Goal: Check status: Check status

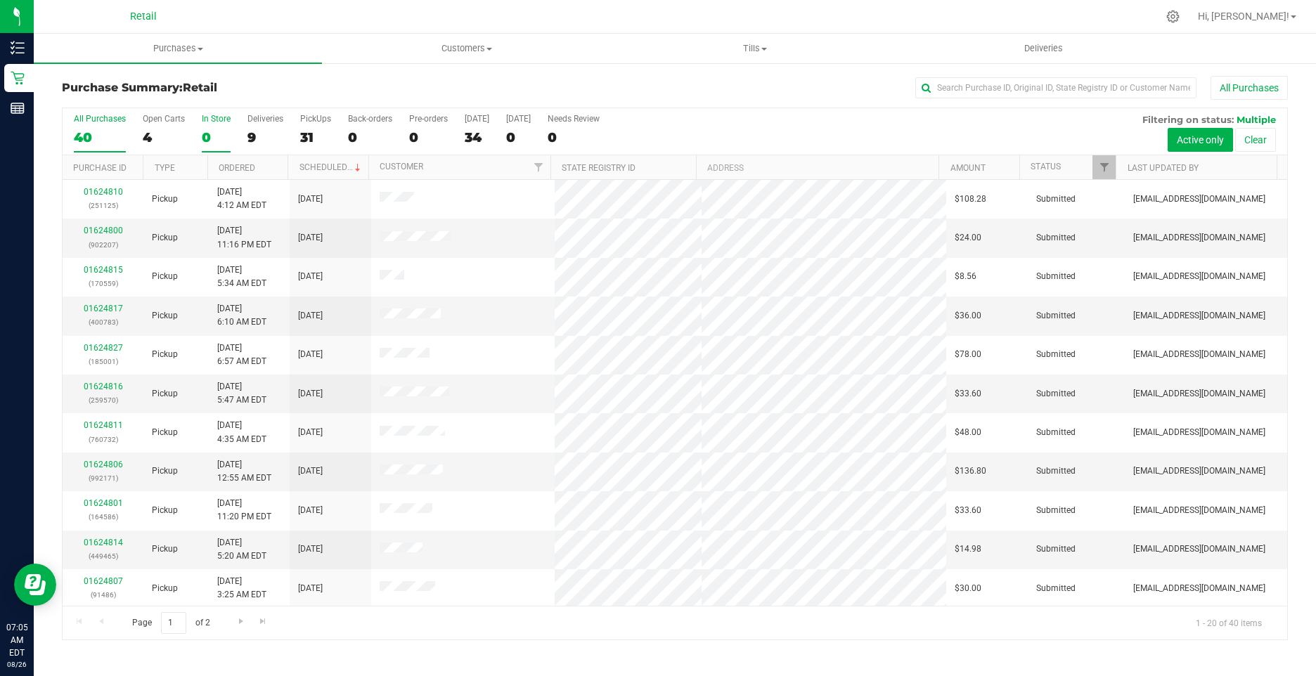
click at [207, 132] on div "0" at bounding box center [216, 137] width 29 height 16
click at [0, 0] on input "In Store 0" at bounding box center [0, 0] width 0 height 0
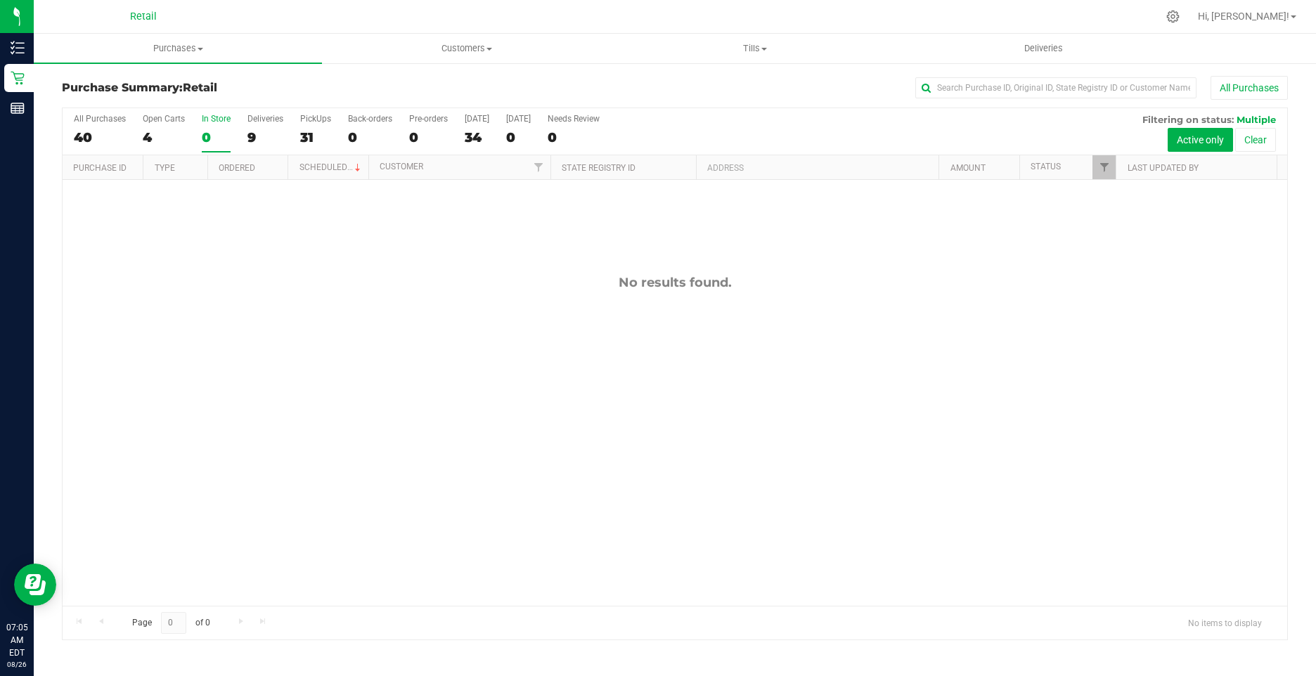
click at [141, 143] on div "All Purchases 40 Open Carts 4 In Store 0 Deliveries 9 PickUps 31 Back-orders 0 …" at bounding box center [675, 131] width 1225 height 47
click at [143, 143] on div "4" at bounding box center [164, 137] width 42 height 16
click at [0, 0] on input "Open Carts 4" at bounding box center [0, 0] width 0 height 0
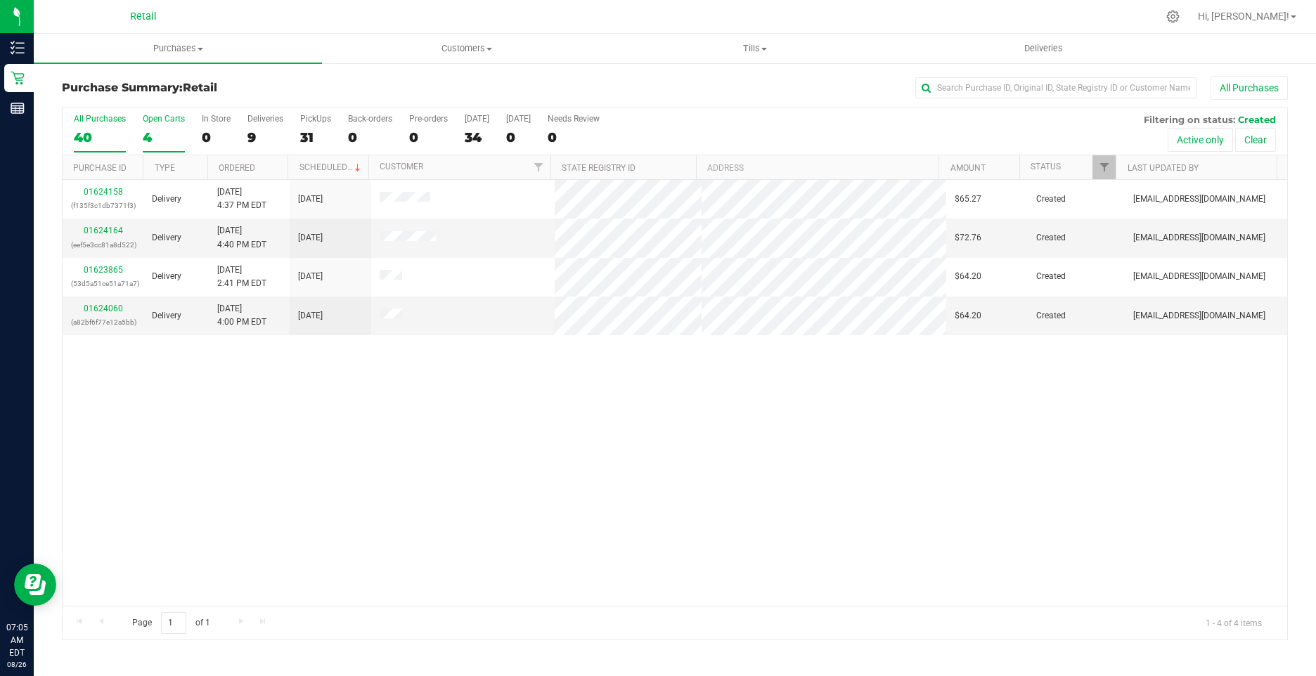
click at [88, 136] on div "40" at bounding box center [100, 137] width 52 height 16
click at [0, 0] on input "All Purchases 40" at bounding box center [0, 0] width 0 height 0
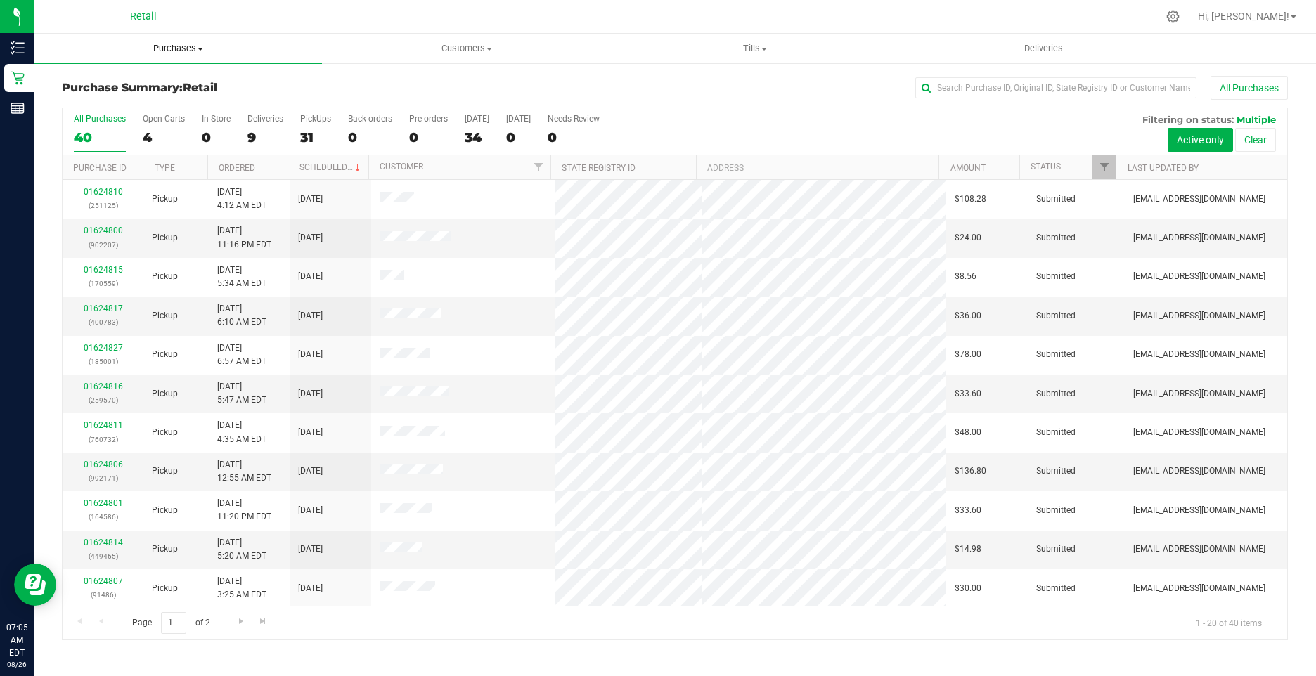
click at [187, 51] on span "Purchases" at bounding box center [178, 48] width 288 height 13
click at [129, 106] on li "Fulfillment" at bounding box center [178, 101] width 288 height 17
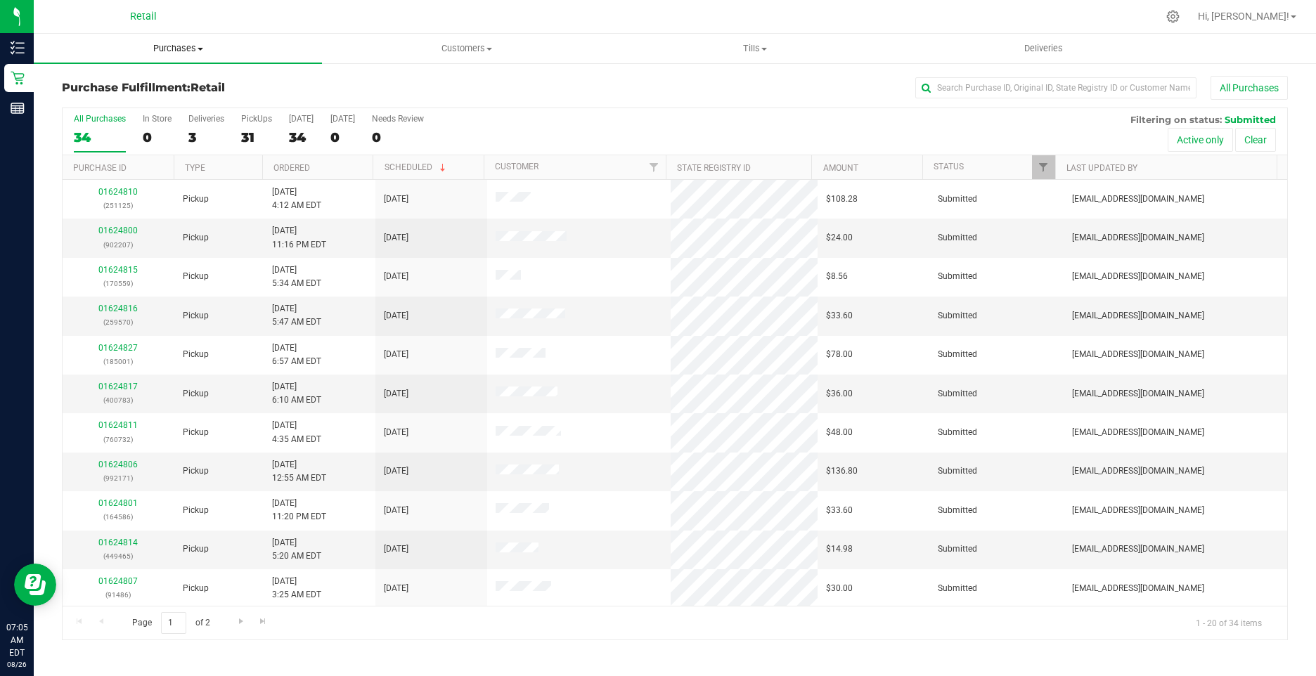
drag, startPoint x: 162, startPoint y: 50, endPoint x: 150, endPoint y: 54, distance: 12.7
click at [162, 50] on span "Purchases" at bounding box center [178, 48] width 288 height 13
click at [110, 102] on span "Fulfillment" at bounding box center [77, 102] width 87 height 12
click at [185, 46] on span "Purchases" at bounding box center [178, 48] width 288 height 13
click at [98, 99] on span "Fulfillment" at bounding box center [77, 102] width 87 height 12
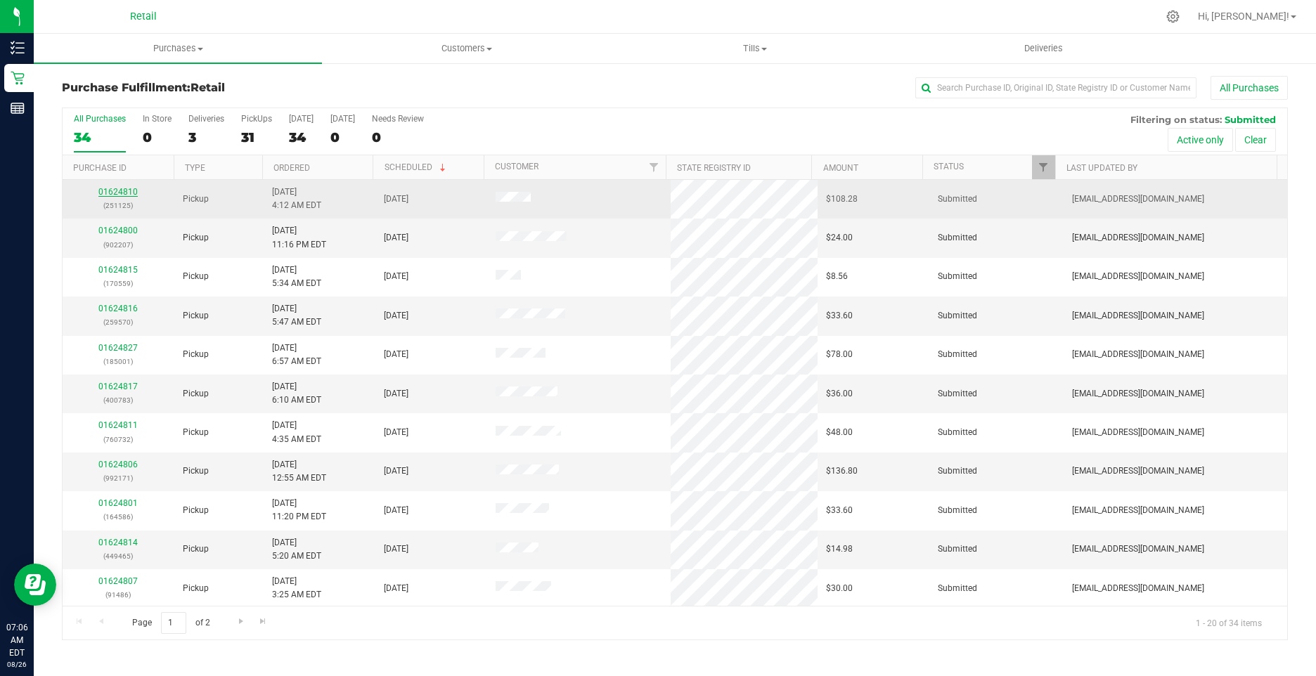
click at [115, 190] on link "01624810" at bounding box center [117, 192] width 39 height 10
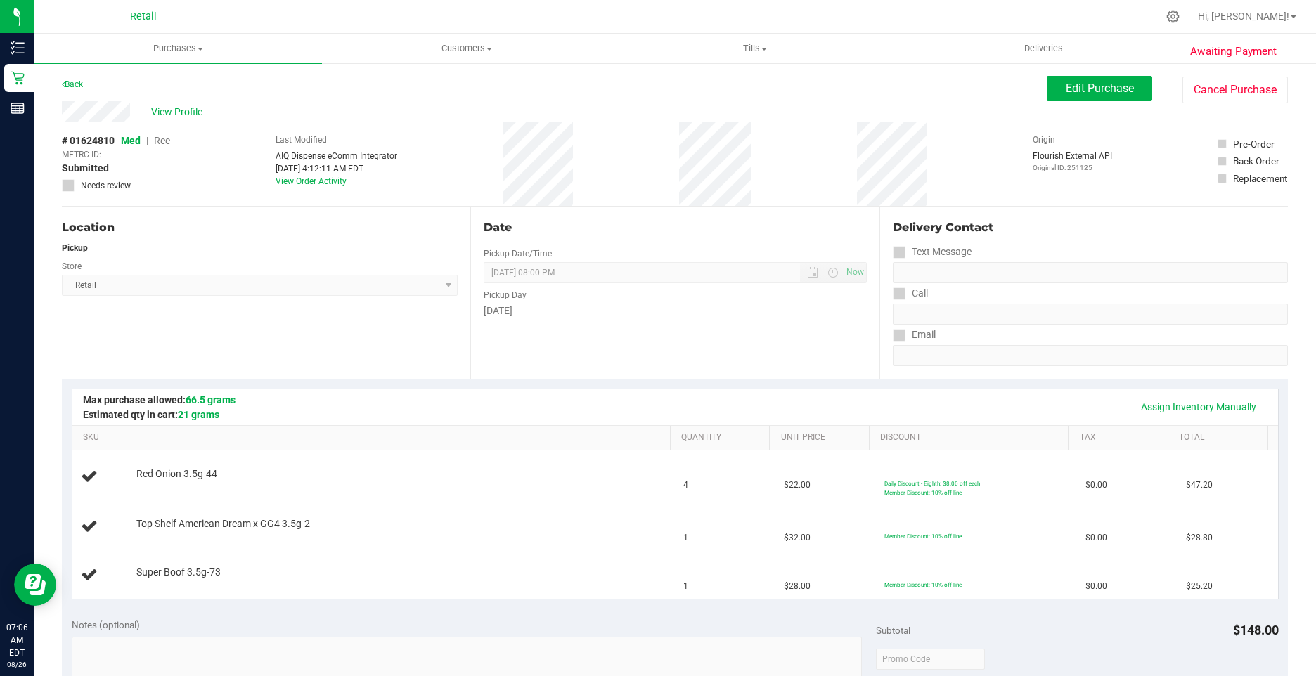
click at [71, 87] on link "Back" at bounding box center [72, 84] width 21 height 10
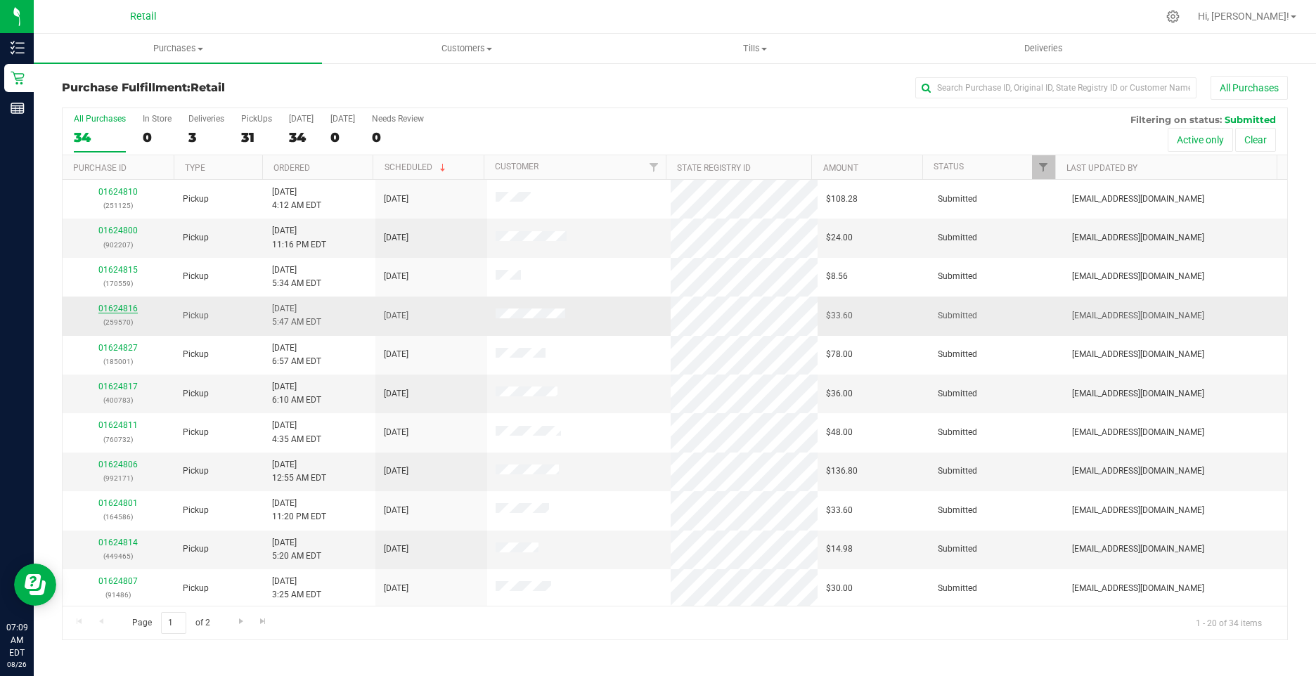
click at [101, 309] on link "01624816" at bounding box center [117, 309] width 39 height 10
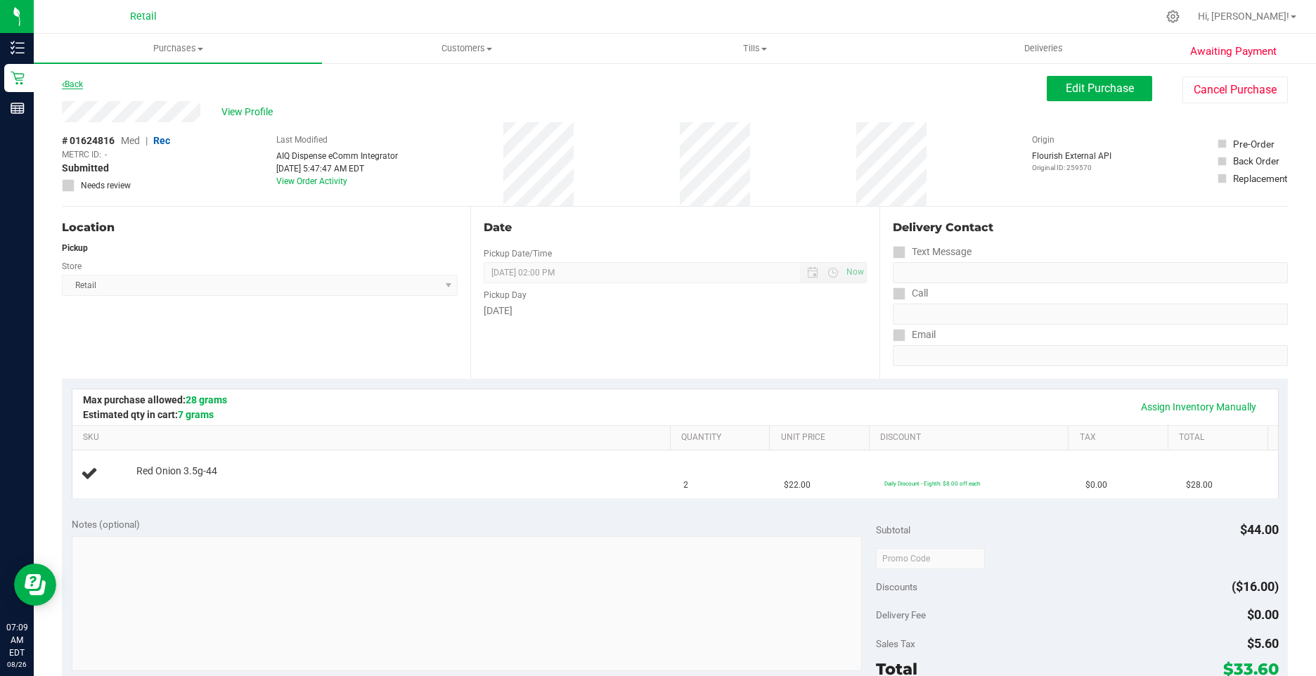
click at [73, 82] on link "Back" at bounding box center [72, 84] width 21 height 10
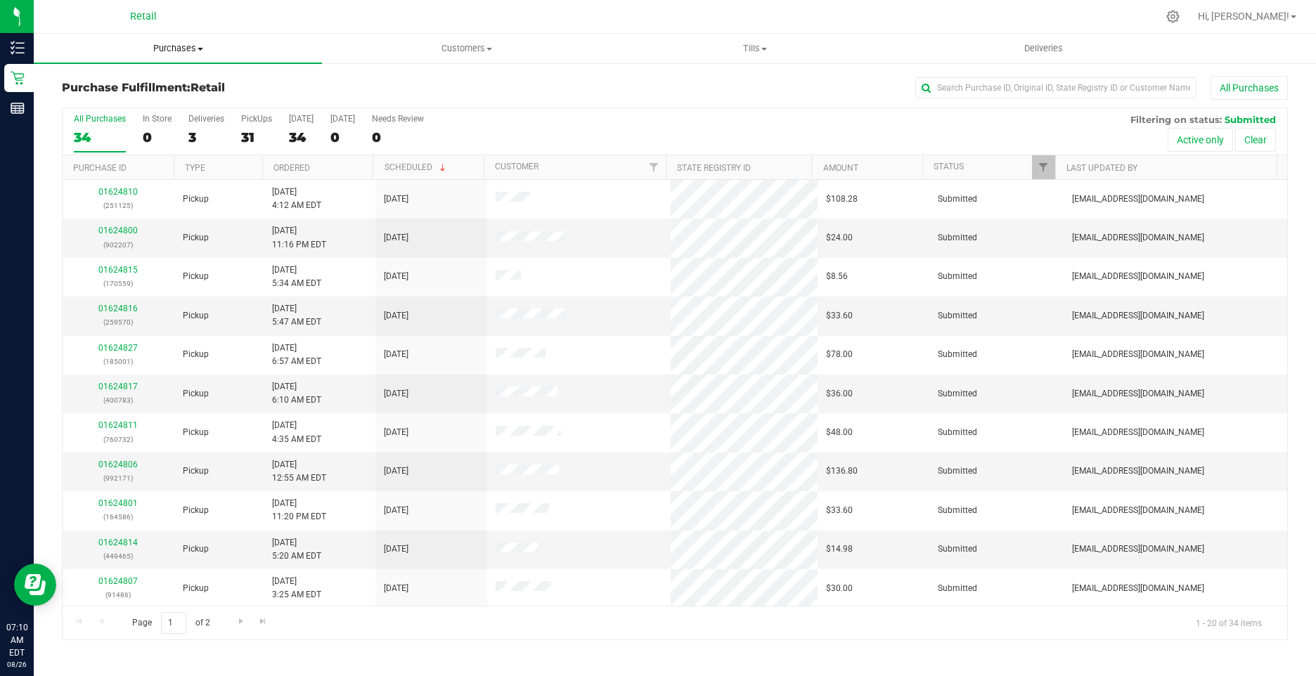
click at [185, 46] on span "Purchases" at bounding box center [178, 48] width 288 height 13
click at [144, 86] on span "Summary of purchases" at bounding box center [106, 85] width 144 height 12
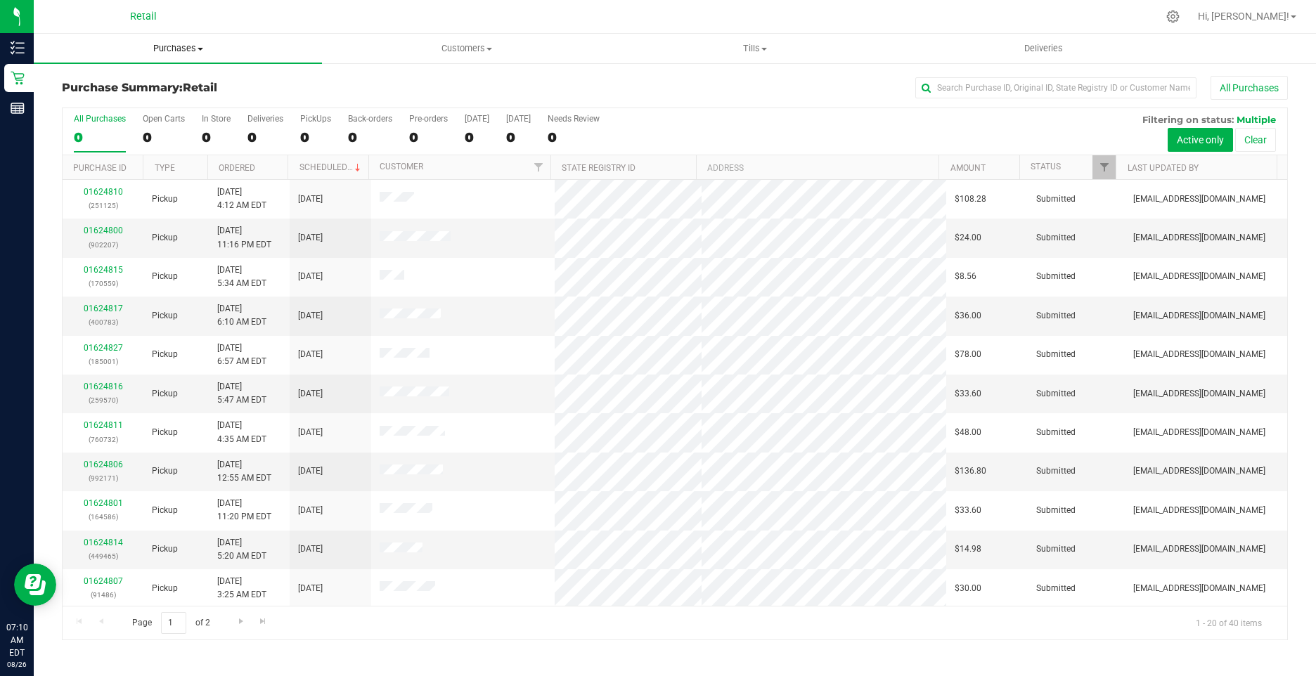
click at [172, 47] on span "Purchases" at bounding box center [178, 48] width 288 height 13
click at [90, 103] on span "Fulfillment" at bounding box center [77, 102] width 87 height 12
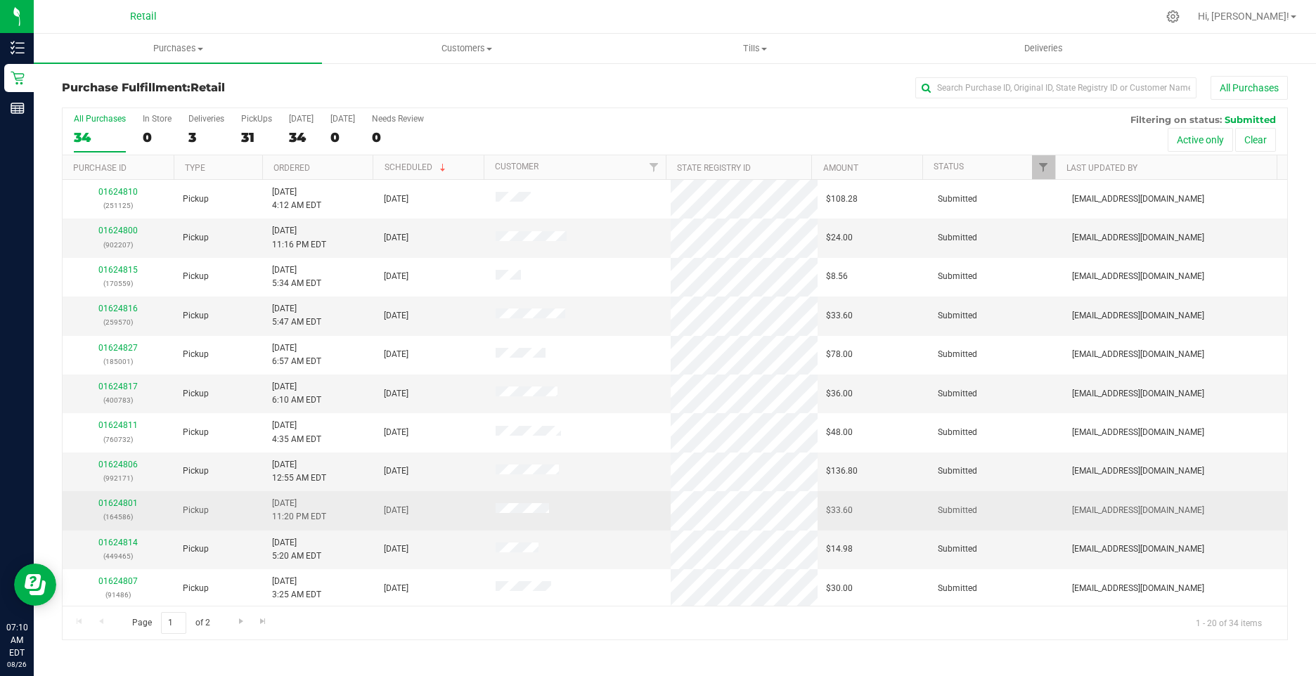
click at [98, 483] on div "01624801 (164586)" at bounding box center [118, 510] width 95 height 27
click at [108, 483] on link "01624801" at bounding box center [117, 503] width 39 height 10
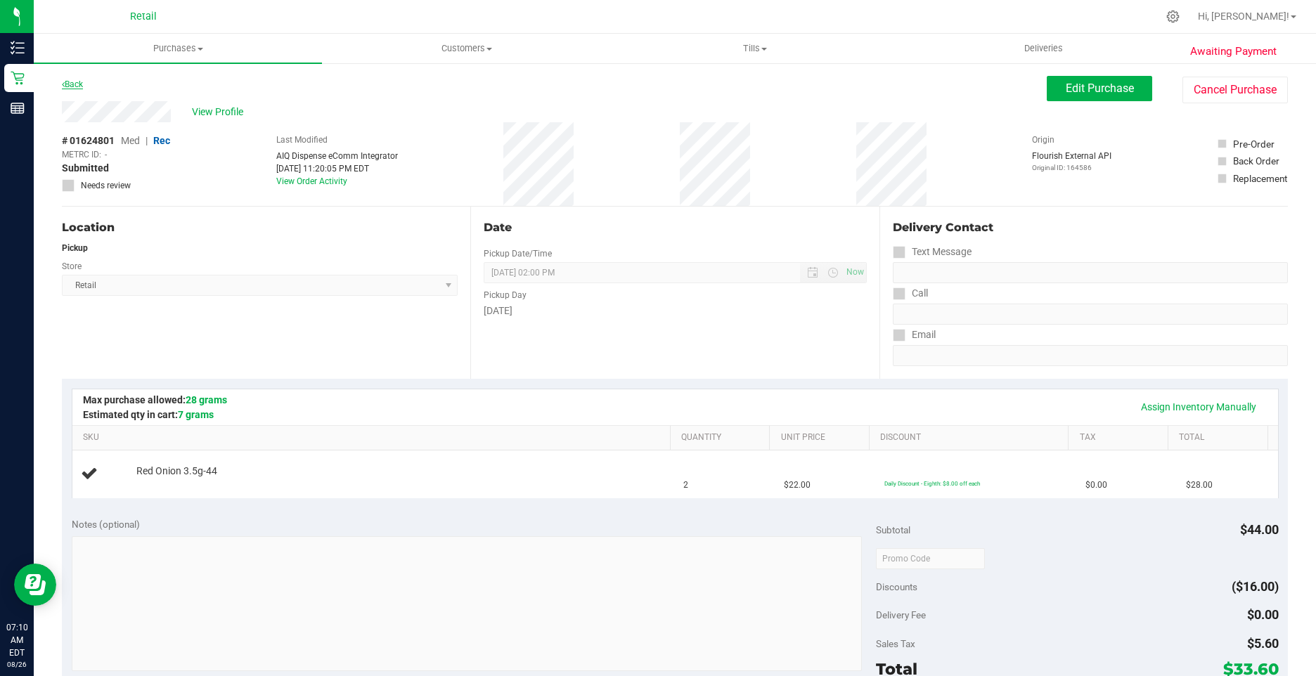
click at [77, 84] on link "Back" at bounding box center [72, 84] width 21 height 10
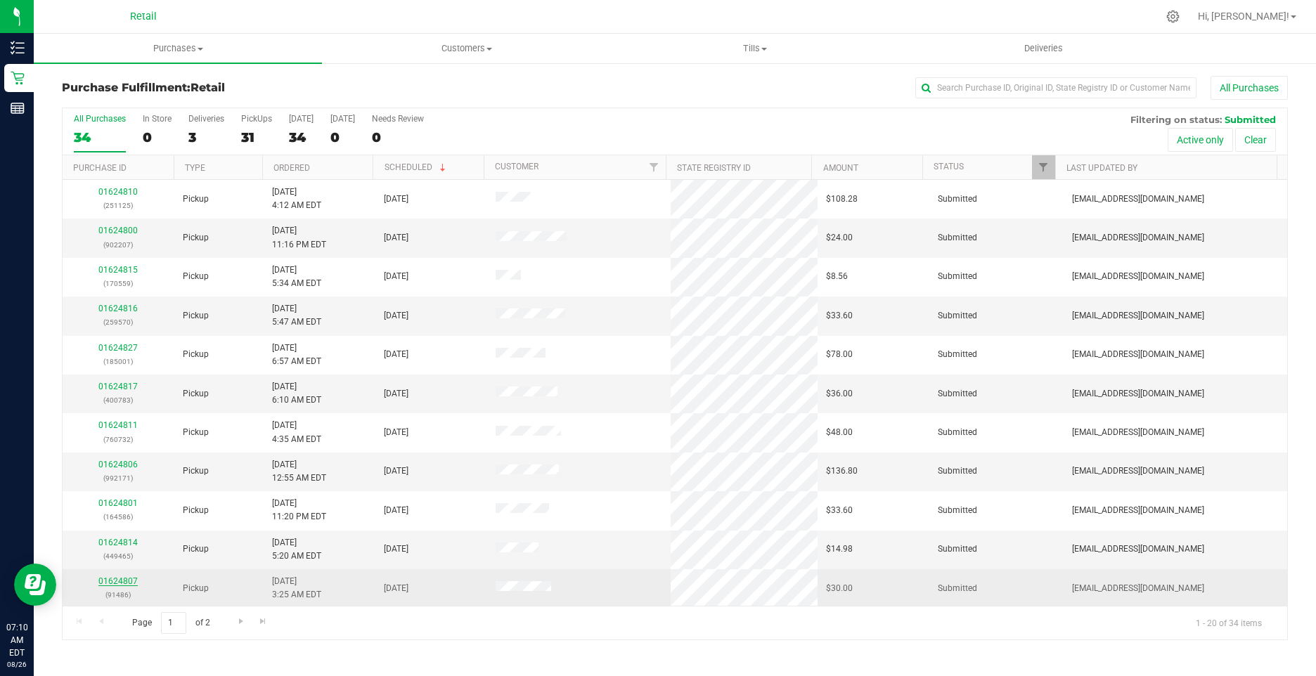
click at [123, 483] on link "01624807" at bounding box center [117, 581] width 39 height 10
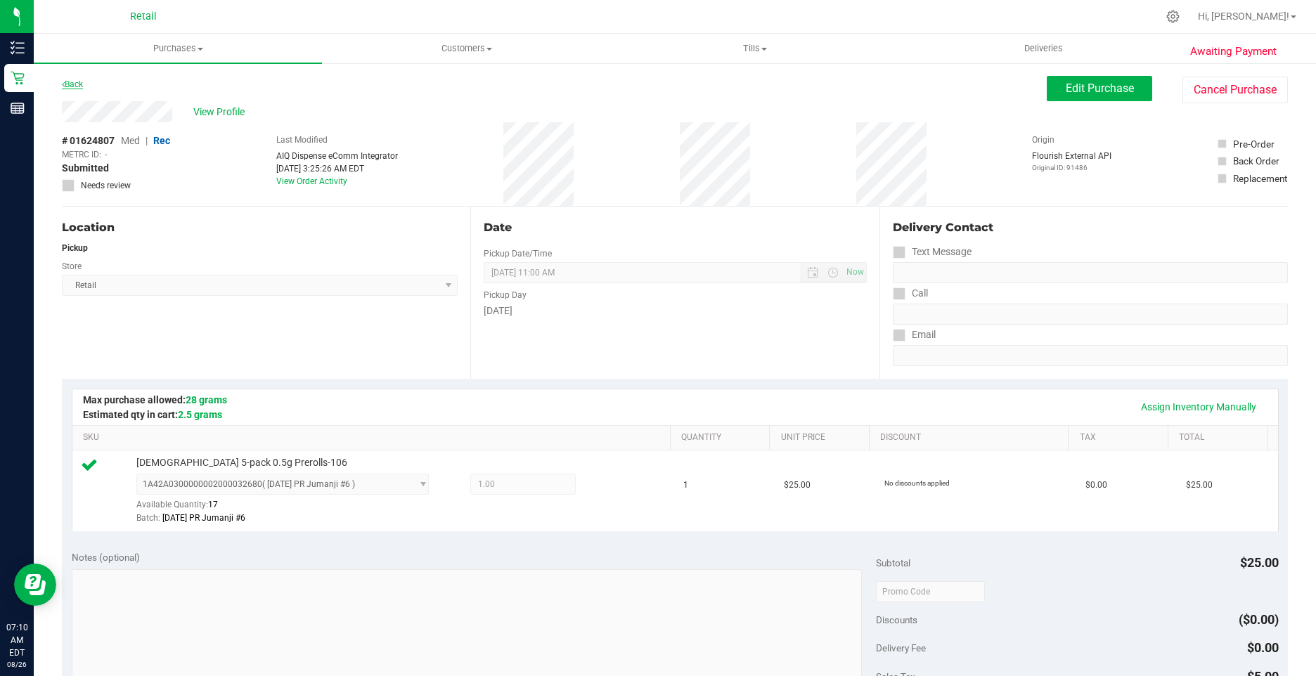
click at [79, 83] on link "Back" at bounding box center [72, 84] width 21 height 10
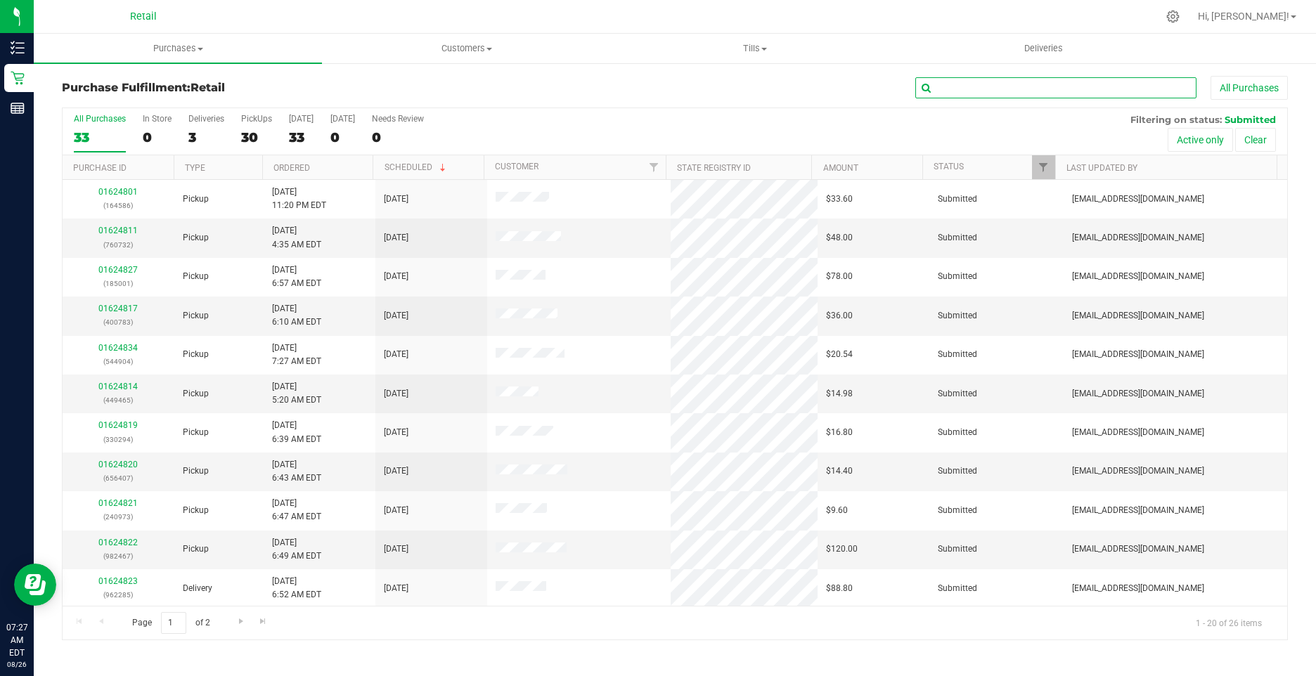
click at [683, 91] on input "text" at bounding box center [1055, 87] width 281 height 21
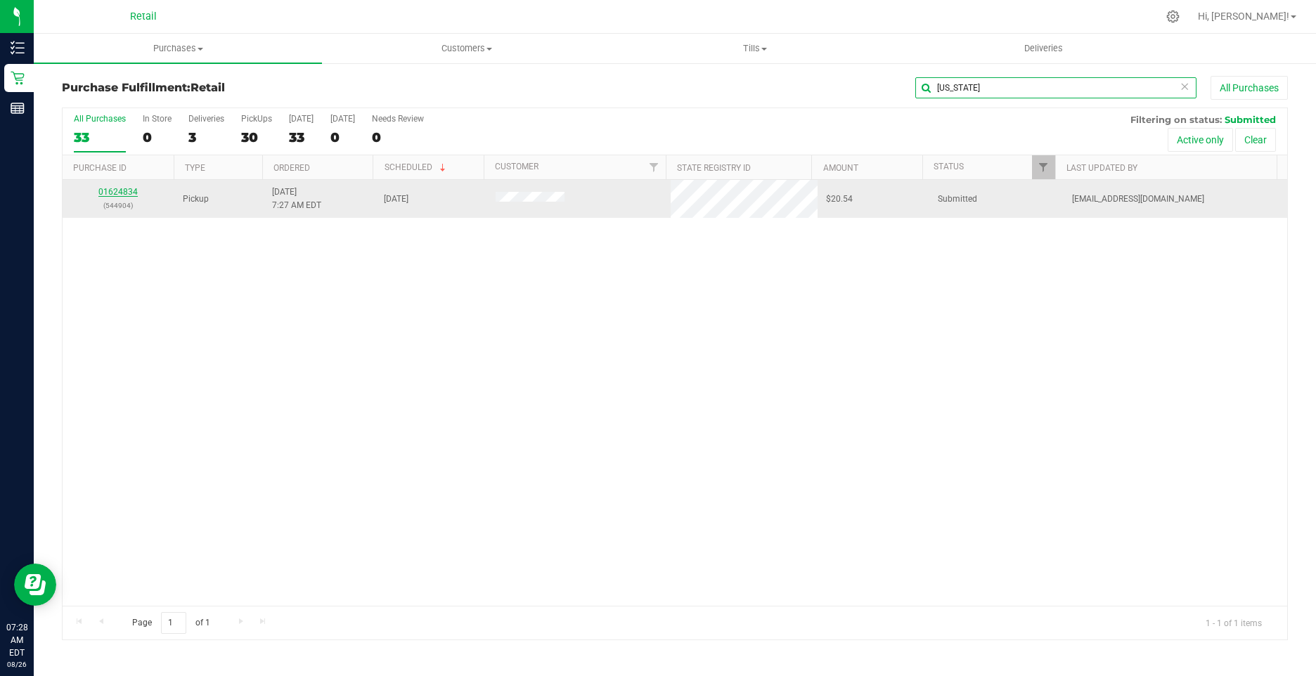
type input "[US_STATE]"
click at [122, 197] on link "01624834" at bounding box center [117, 192] width 39 height 10
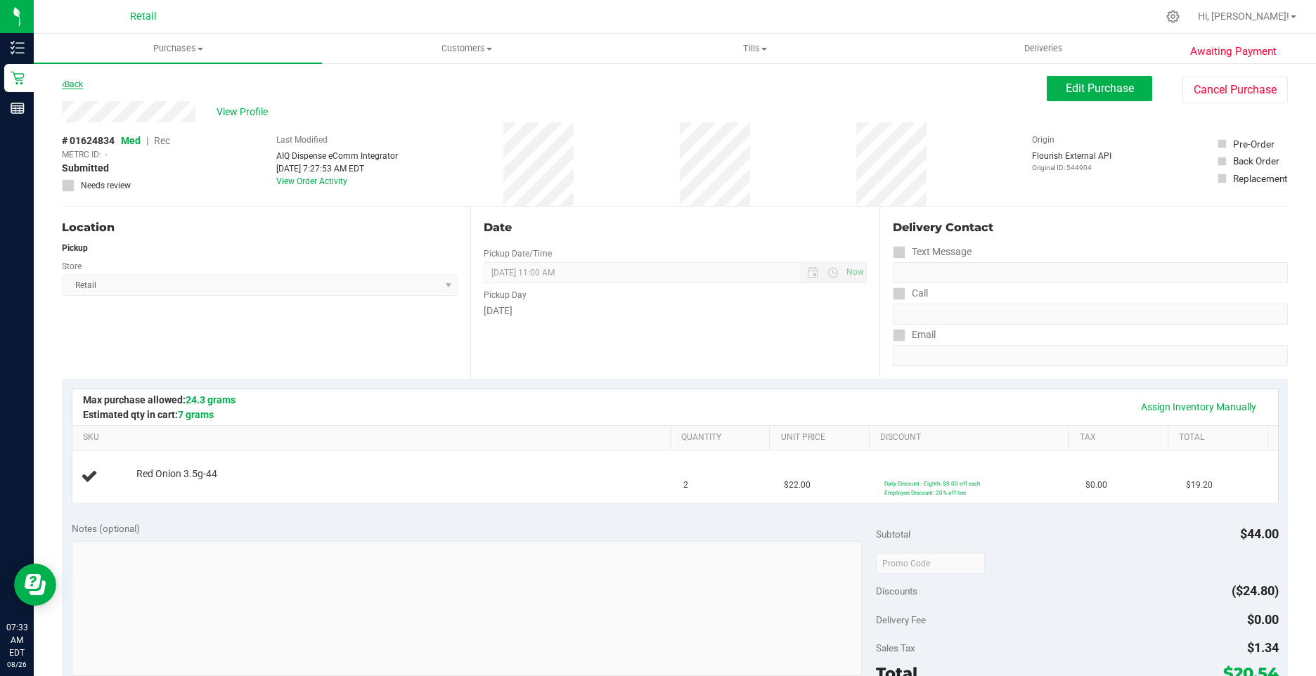
click at [75, 85] on link "Back" at bounding box center [72, 84] width 21 height 10
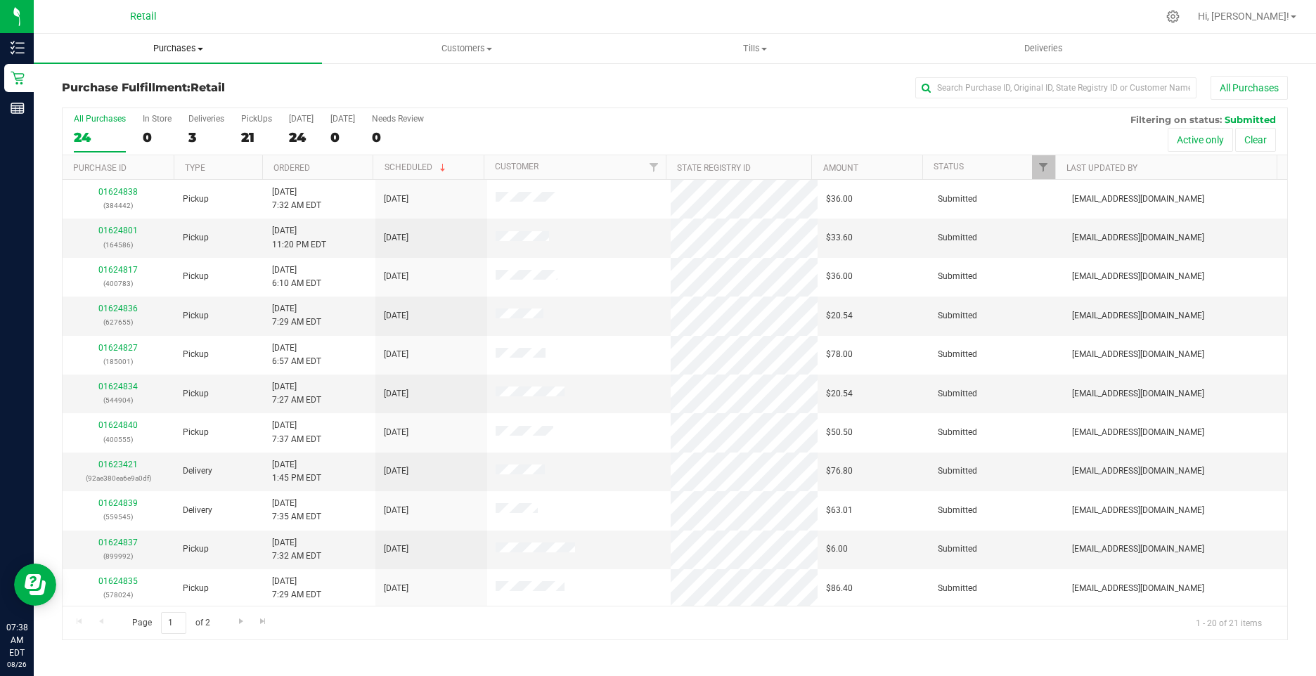
click at [169, 51] on span "Purchases" at bounding box center [178, 48] width 288 height 13
click at [167, 88] on span "Summary of purchases" at bounding box center [106, 85] width 144 height 12
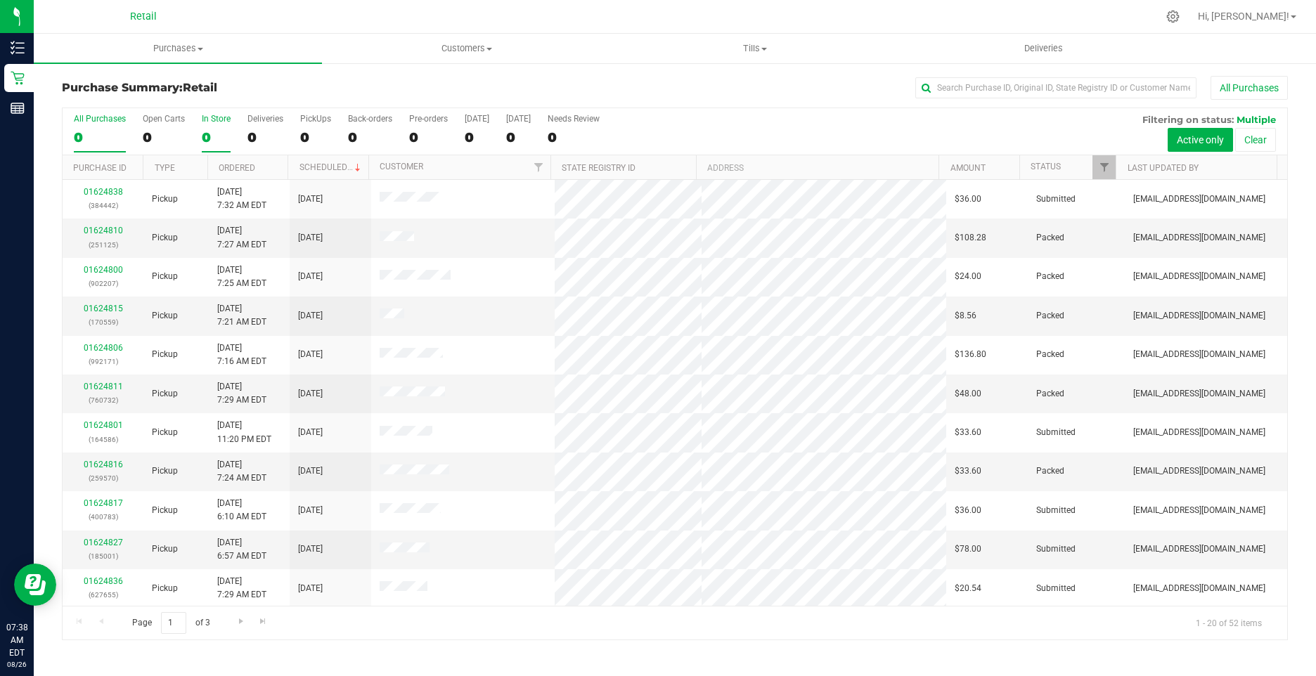
click at [212, 139] on div "0" at bounding box center [216, 137] width 29 height 16
click at [0, 0] on input "In Store 0" at bounding box center [0, 0] width 0 height 0
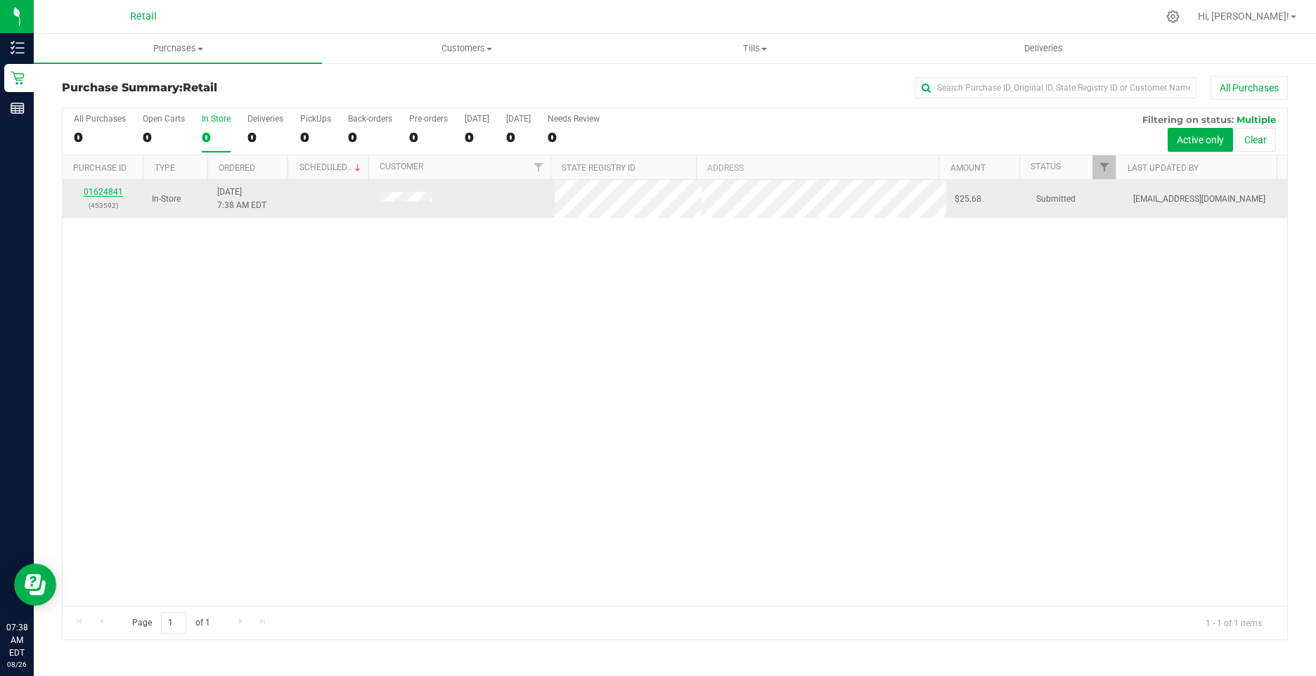
click at [103, 191] on link "01624841" at bounding box center [103, 192] width 39 height 10
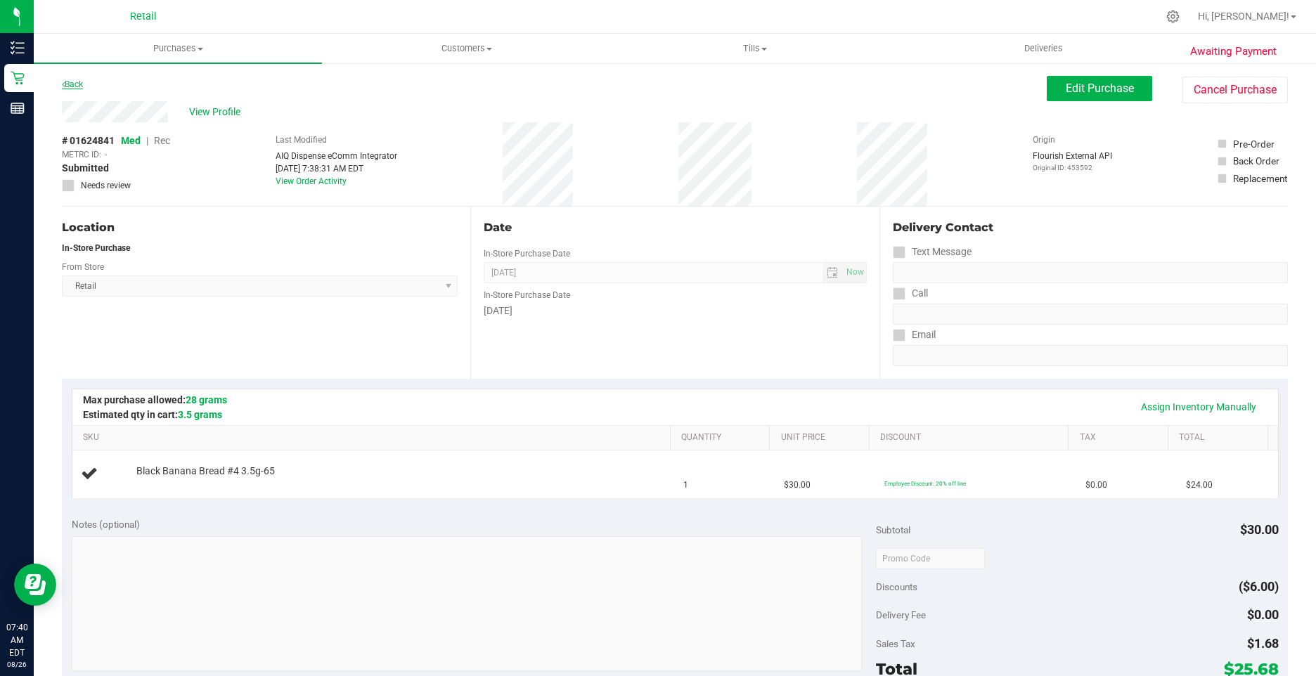
click at [77, 86] on link "Back" at bounding box center [72, 84] width 21 height 10
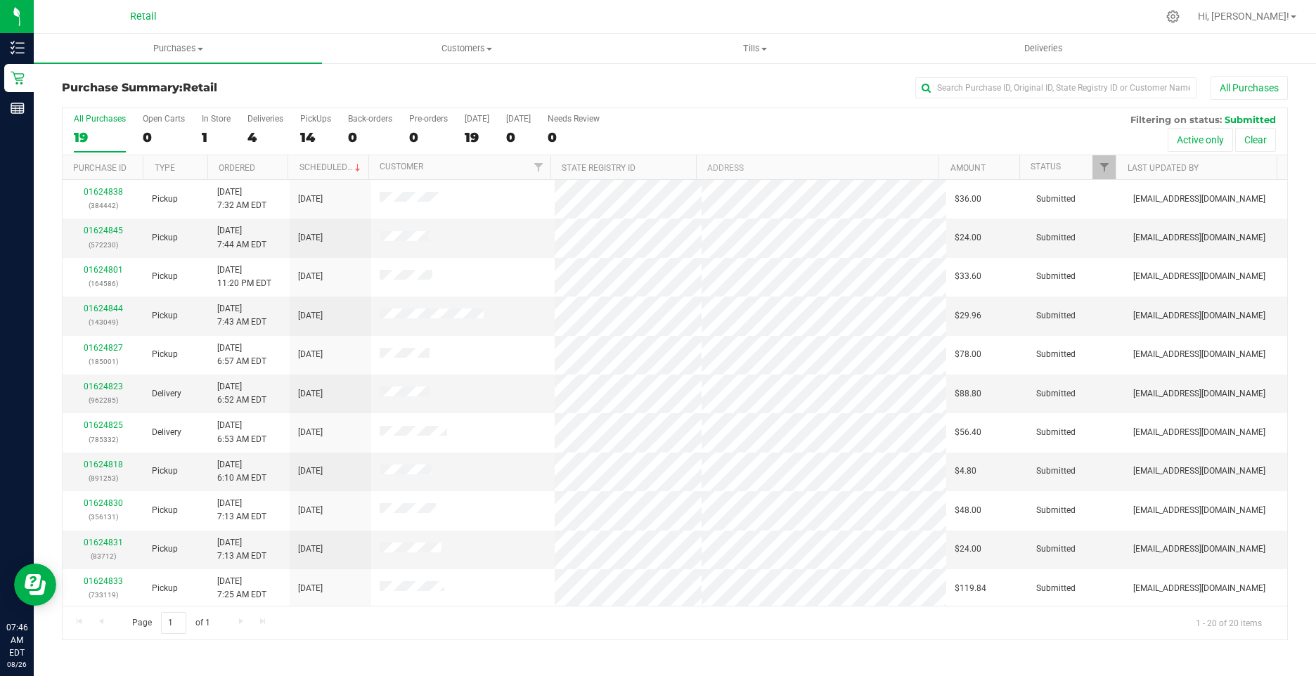
click at [198, 132] on div "All Purchases 19 Open Carts 0 In Store 1 Deliveries 4 PickUps 14 Back-orders 0 …" at bounding box center [675, 131] width 1225 height 47
click at [204, 133] on div "1" at bounding box center [216, 137] width 29 height 16
click at [0, 0] on input "In Store 1" at bounding box center [0, 0] width 0 height 0
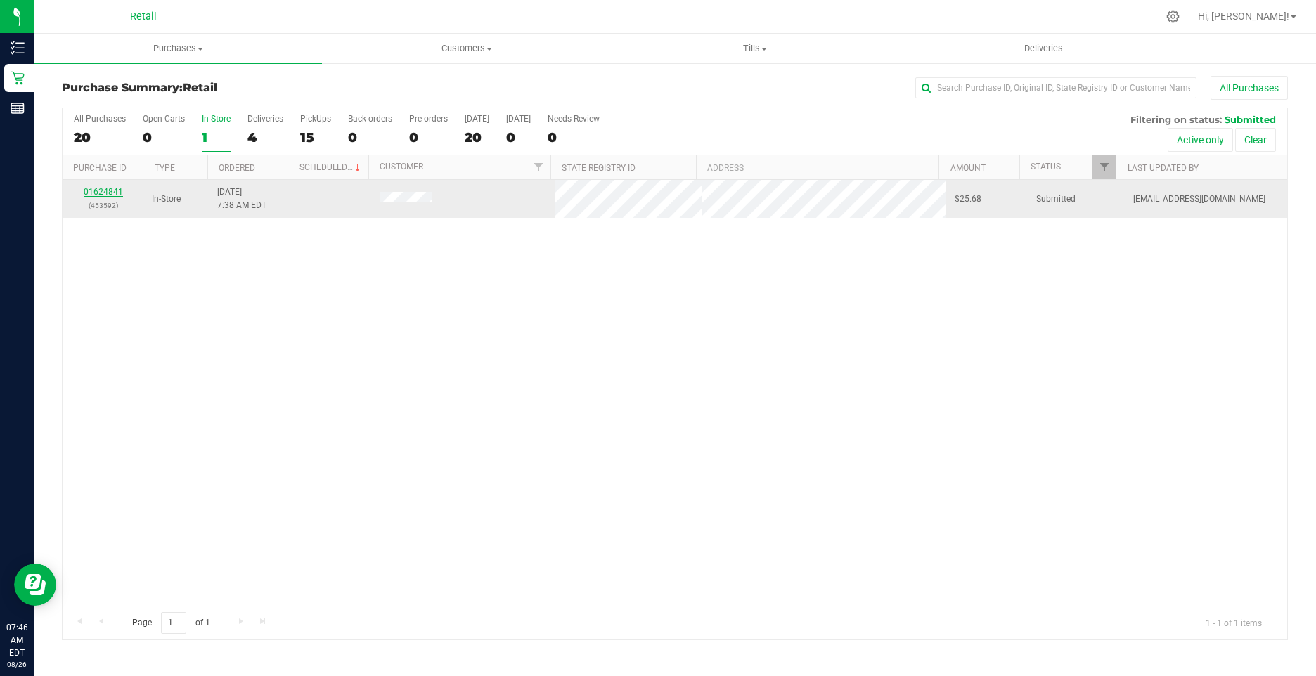
click at [103, 191] on link "01624841" at bounding box center [103, 192] width 39 height 10
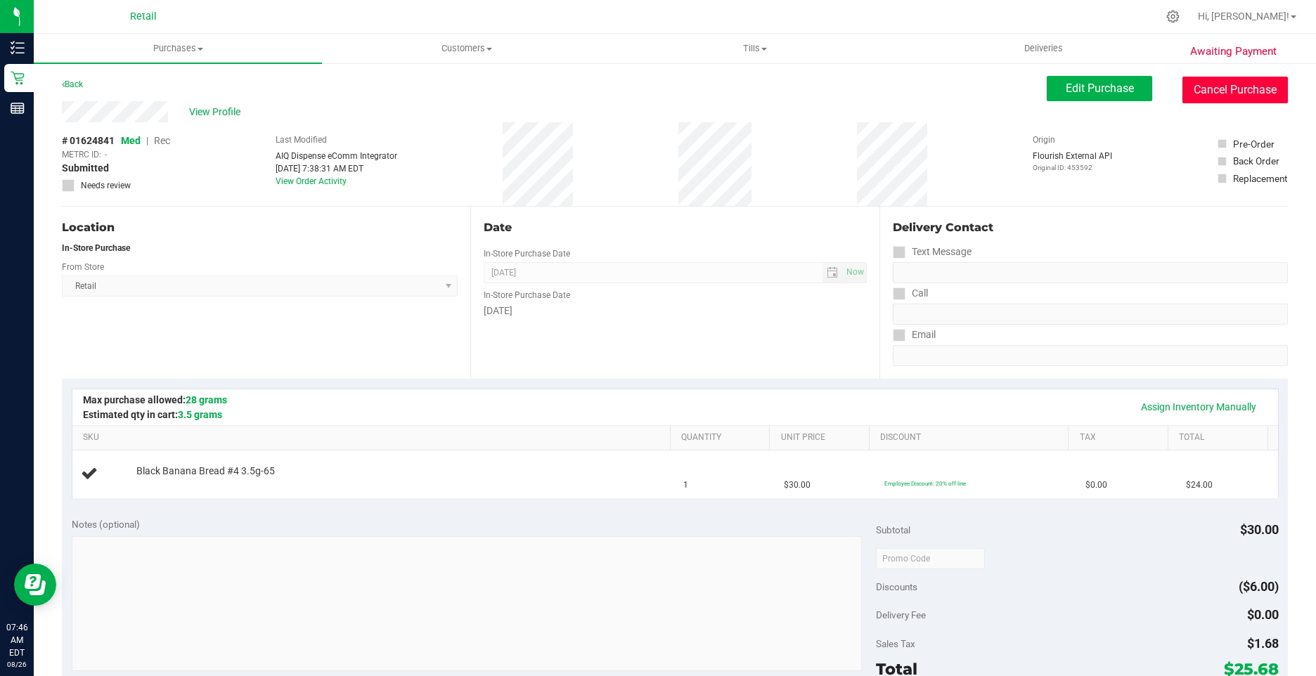
click at [683, 90] on button "Cancel Purchase" at bounding box center [1234, 90] width 105 height 27
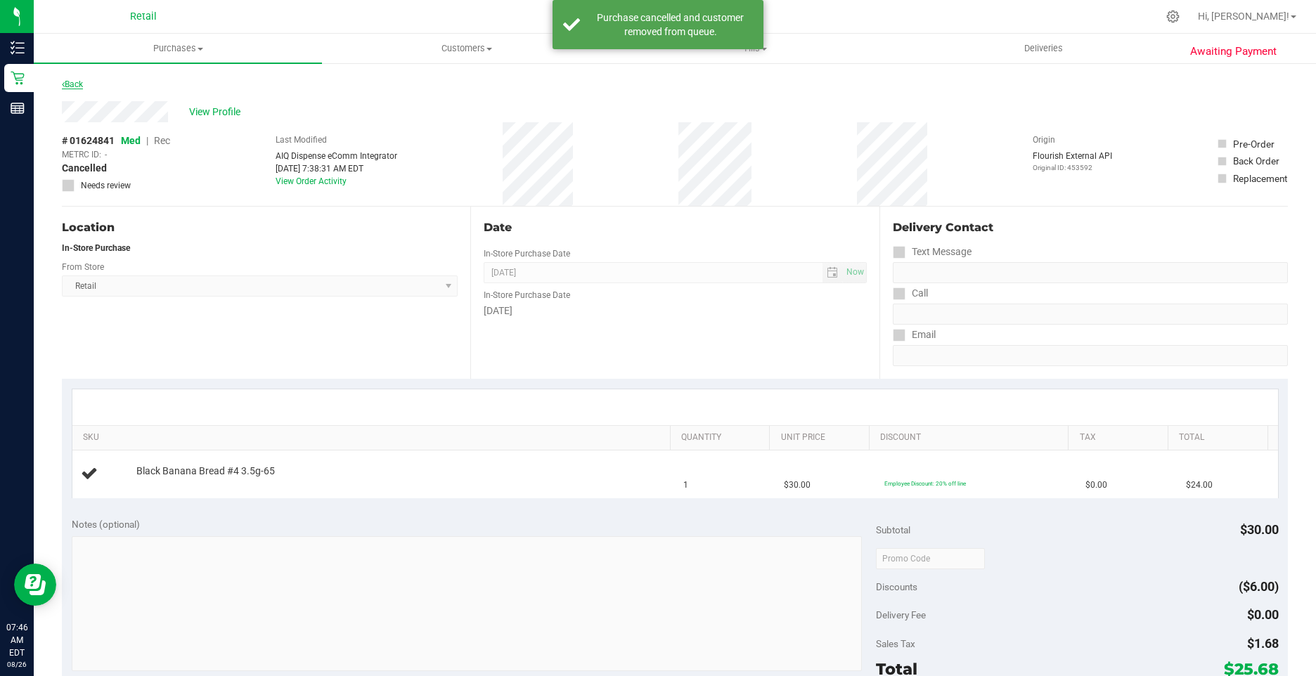
click at [67, 84] on link "Back" at bounding box center [72, 84] width 21 height 10
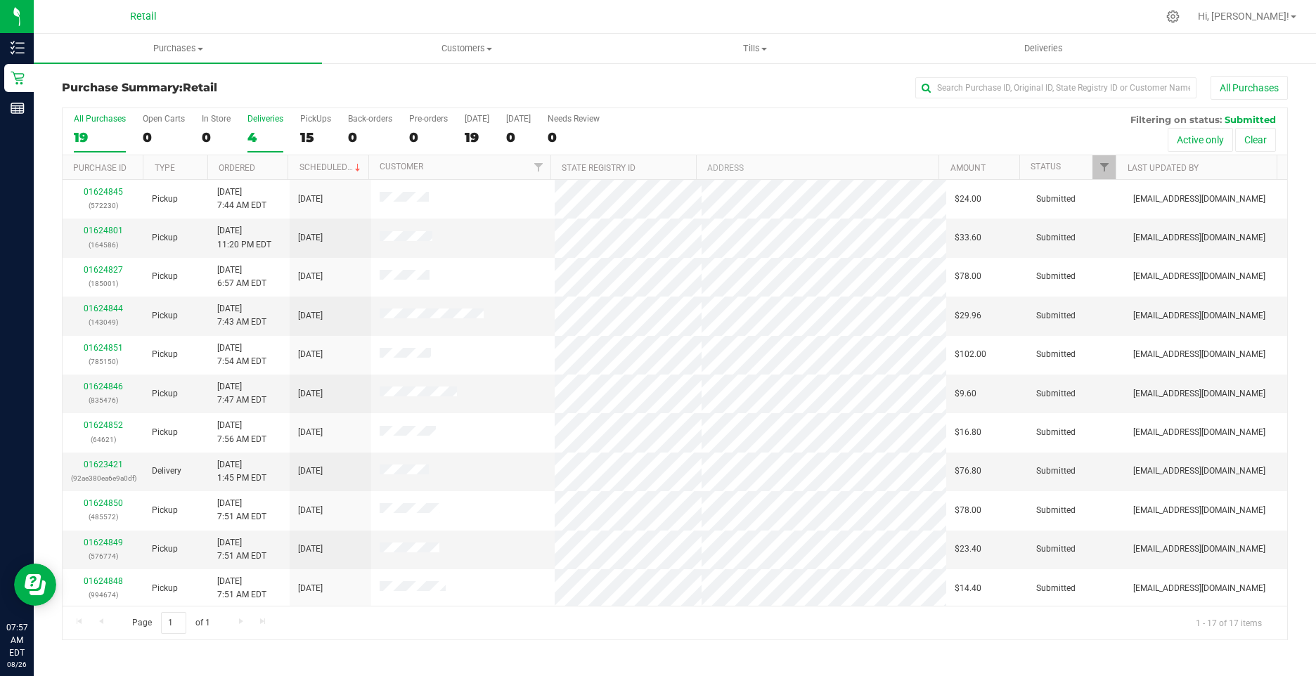
click at [248, 131] on div "4" at bounding box center [265, 137] width 36 height 16
click at [0, 0] on input "Deliveries 4" at bounding box center [0, 0] width 0 height 0
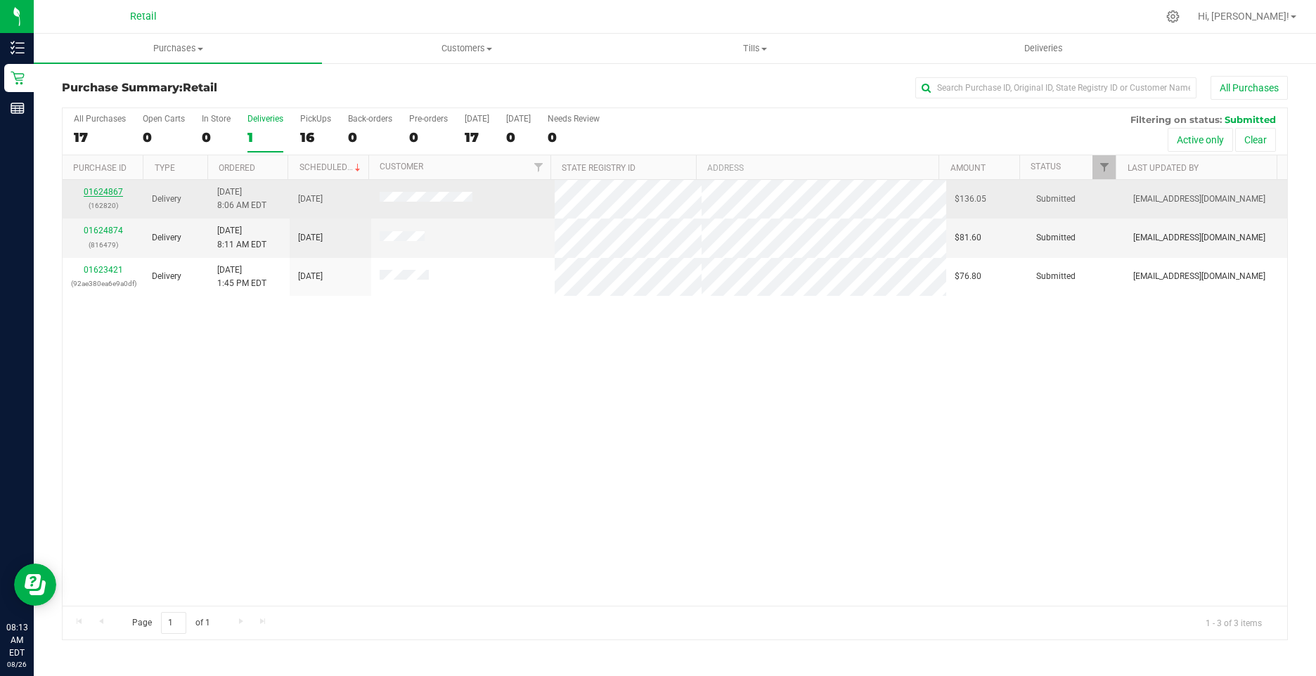
click at [89, 188] on link "01624867" at bounding box center [103, 192] width 39 height 10
